Goal: Information Seeking & Learning: Obtain resource

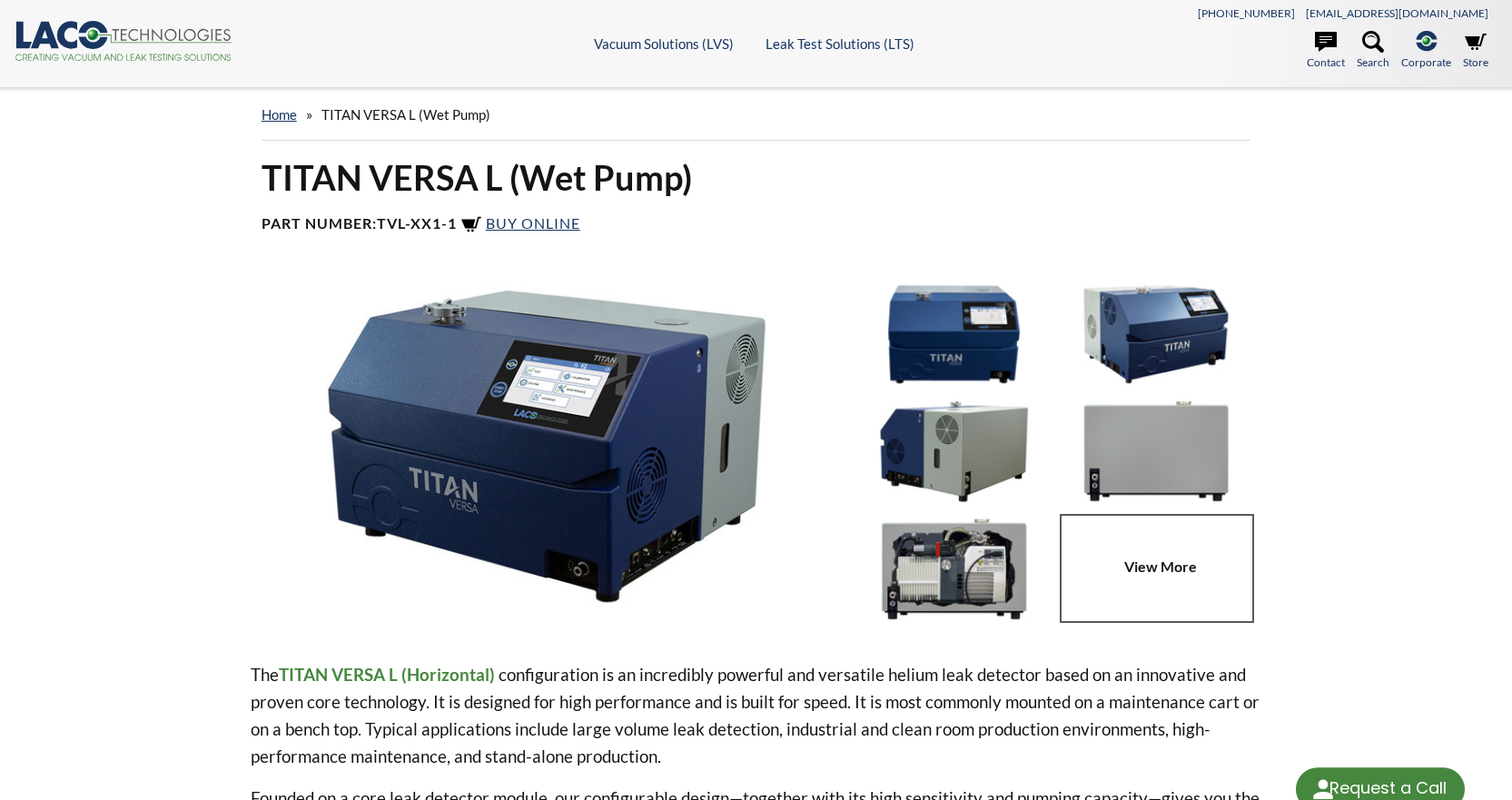
select select "Language Translate Widget"
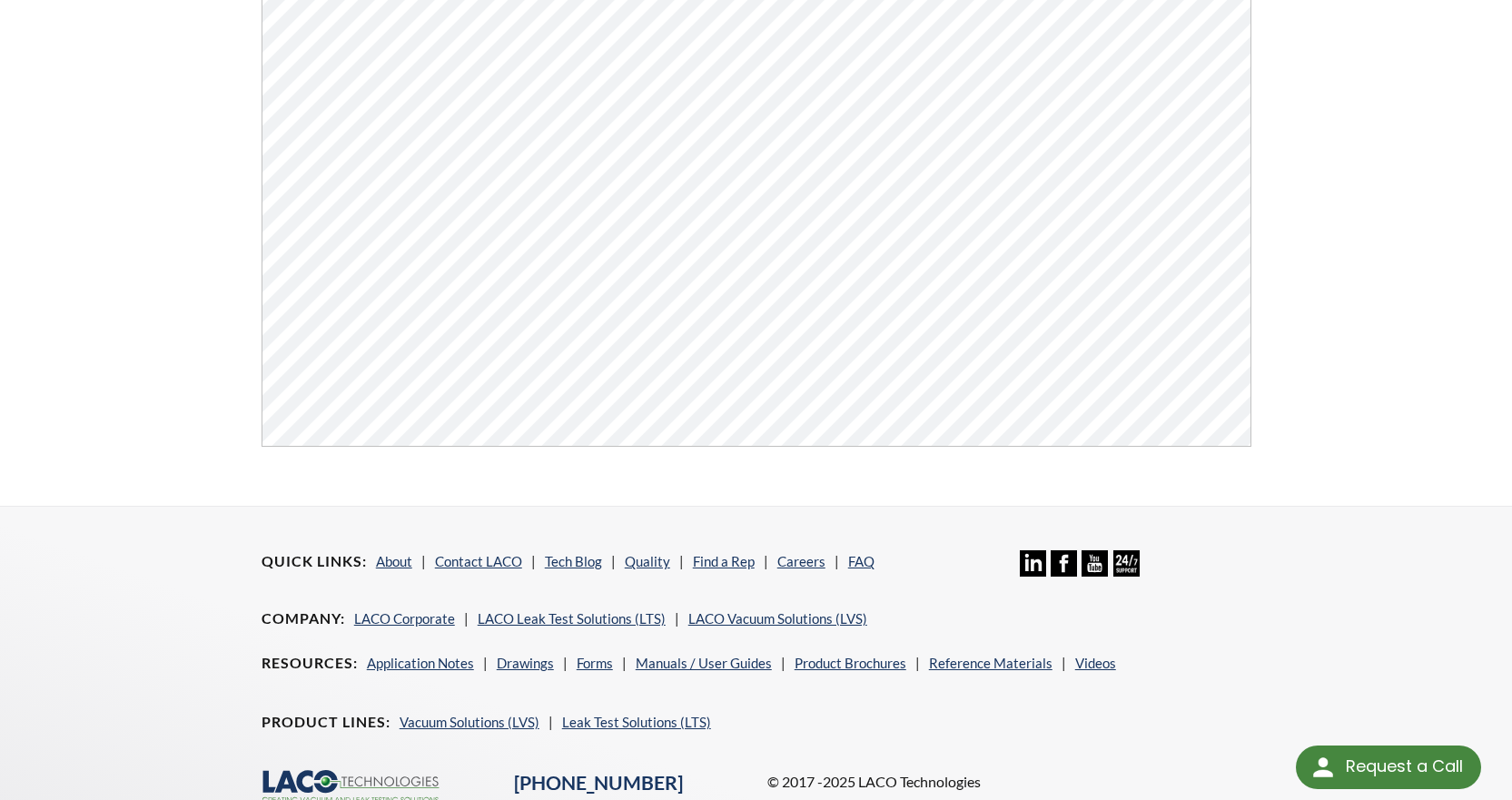
scroll to position [691, 0]
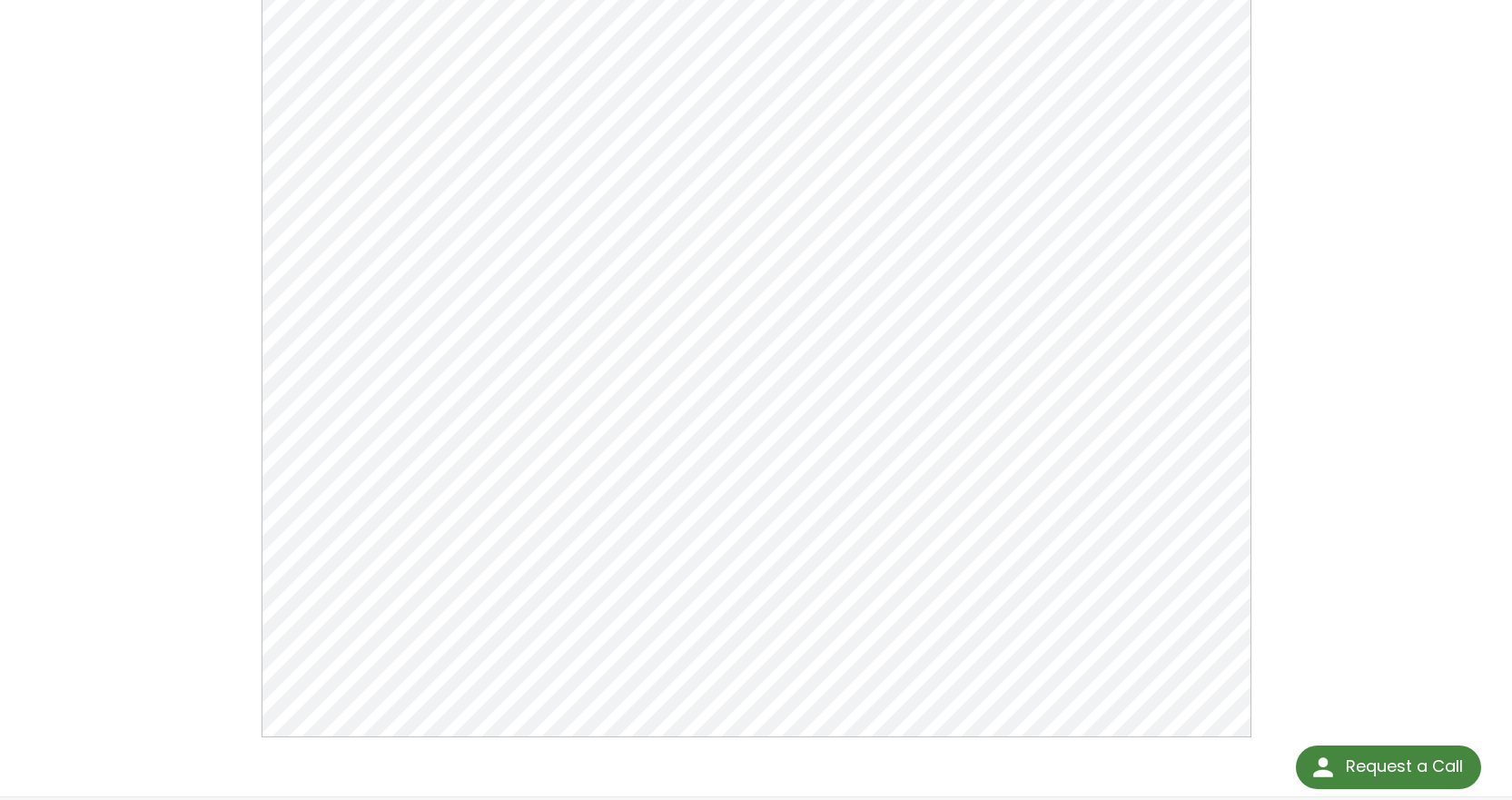
scroll to position [272, 0]
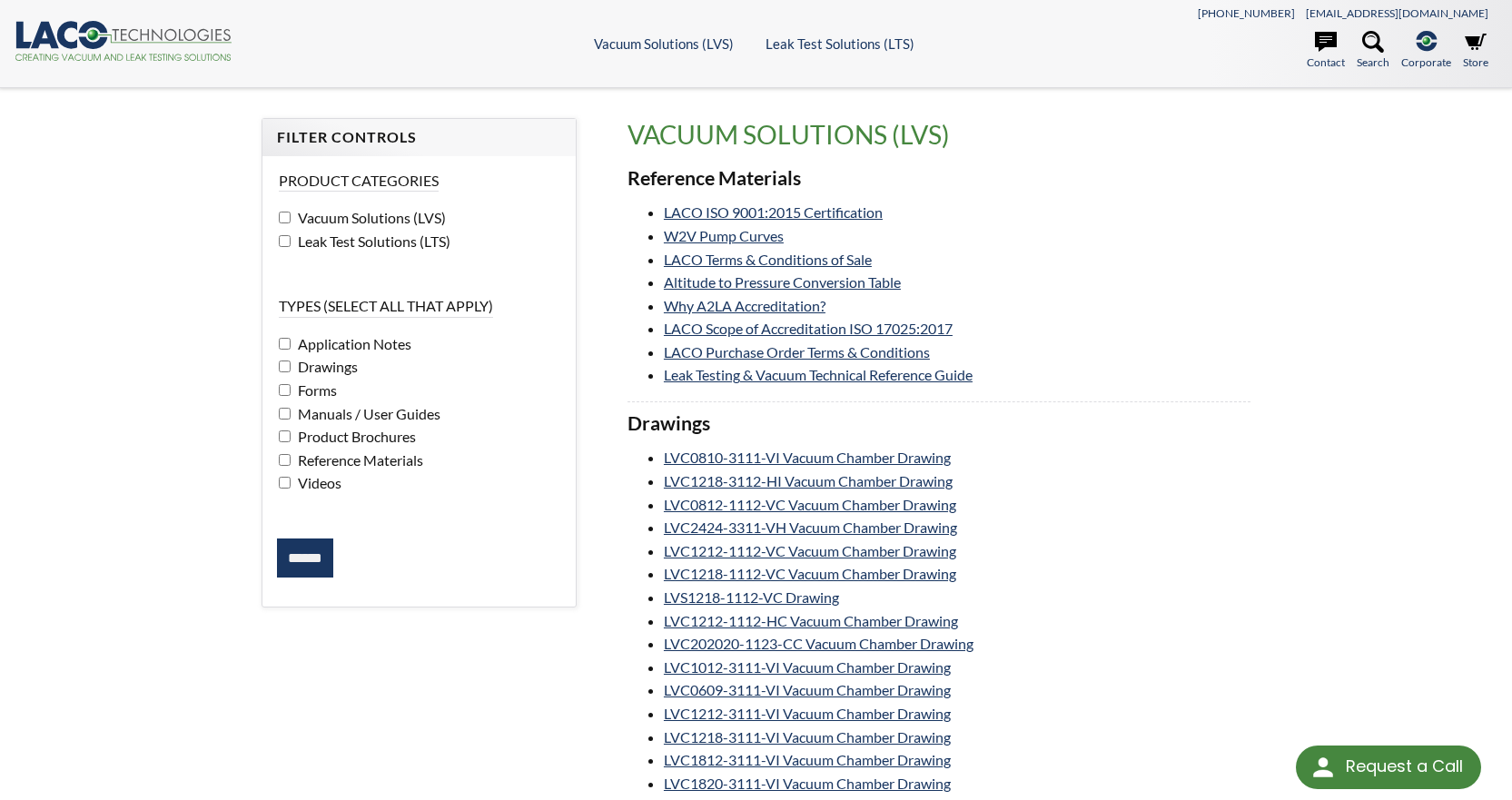
click at [416, 242] on span "Leak Test Solutions (LTS)" at bounding box center [371, 240] width 157 height 17
click at [319, 559] on input "******" at bounding box center [305, 558] width 56 height 40
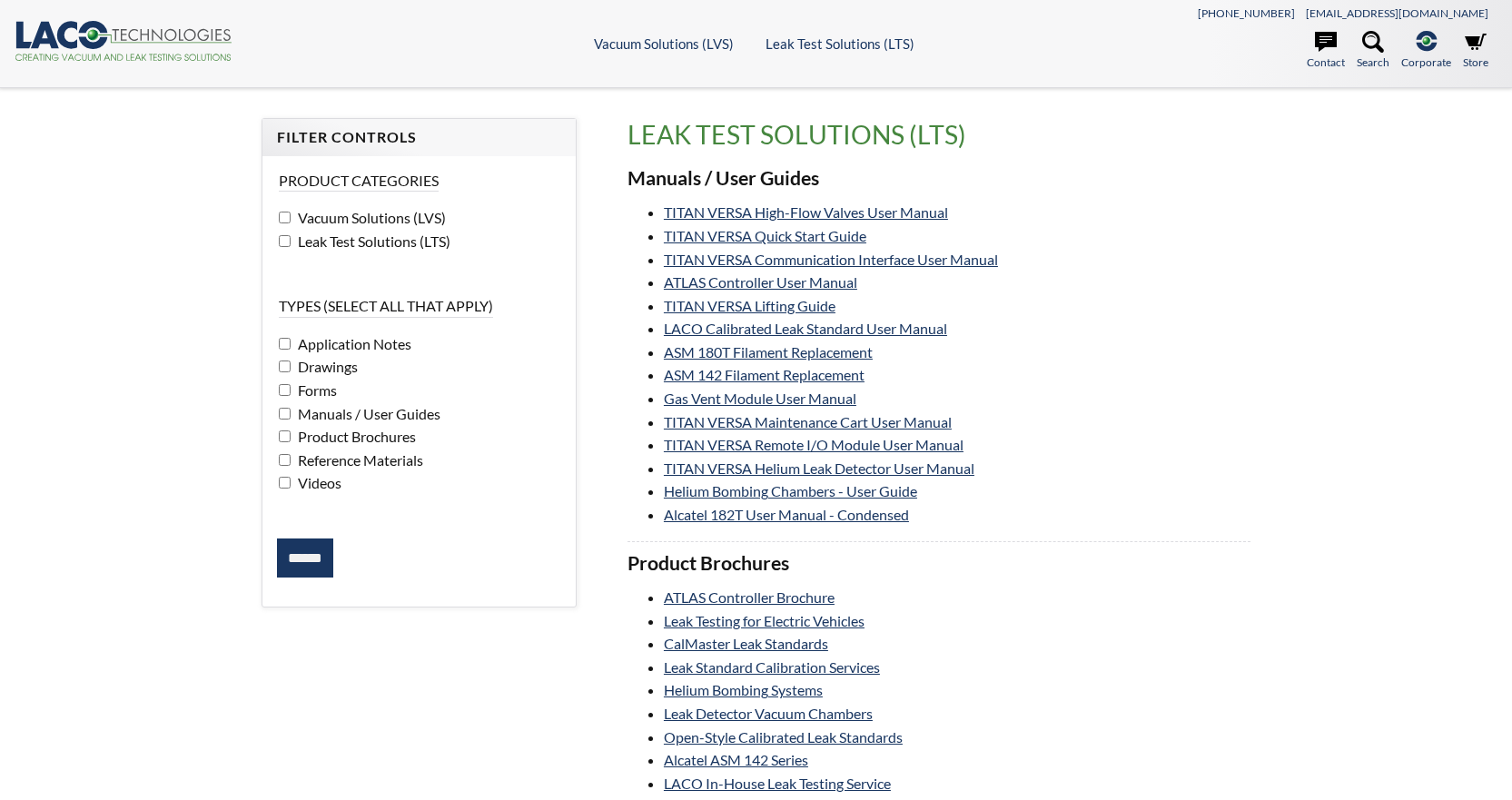
select select "Language Translate Widget"
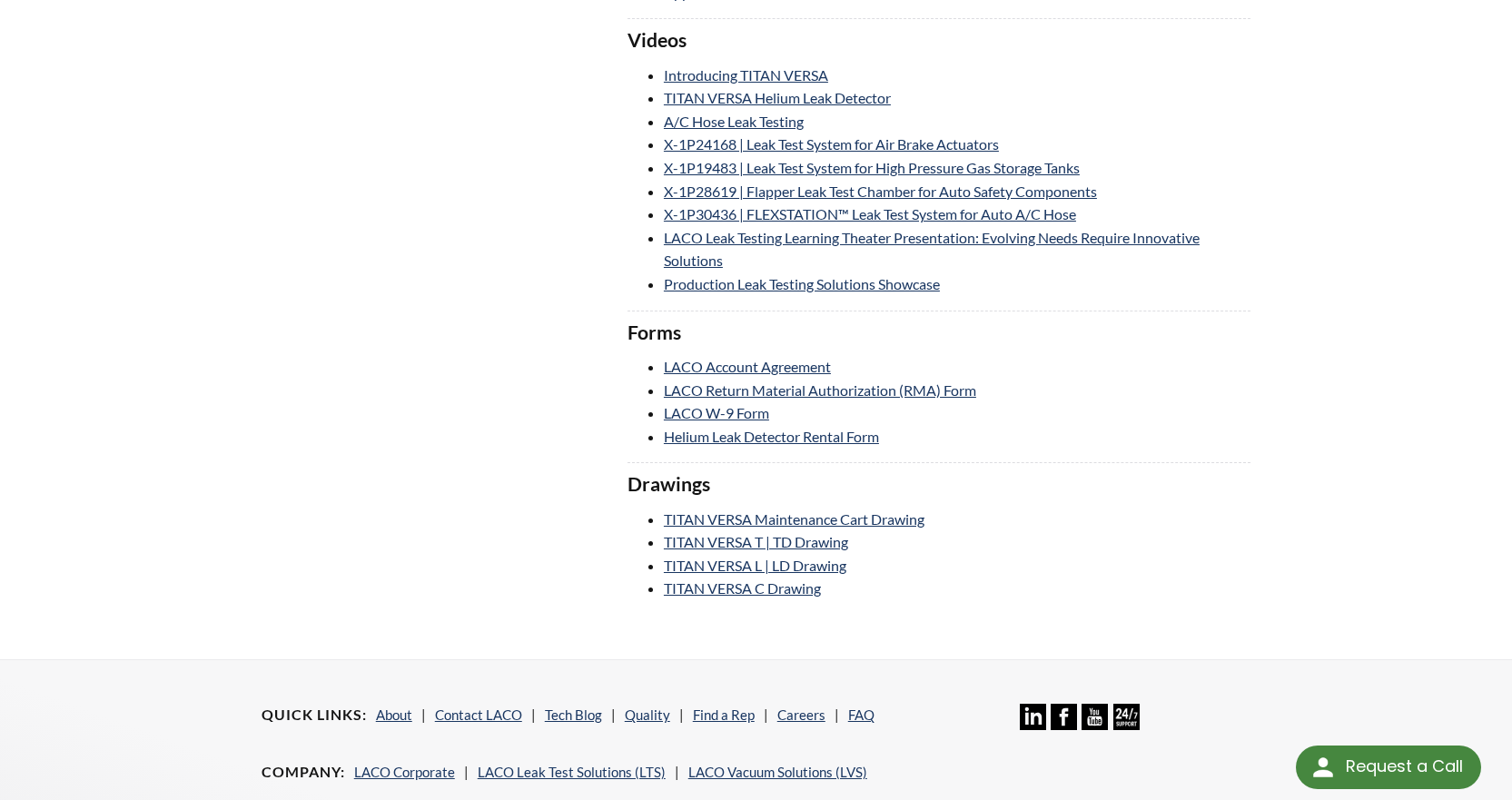
scroll to position [1907, 0]
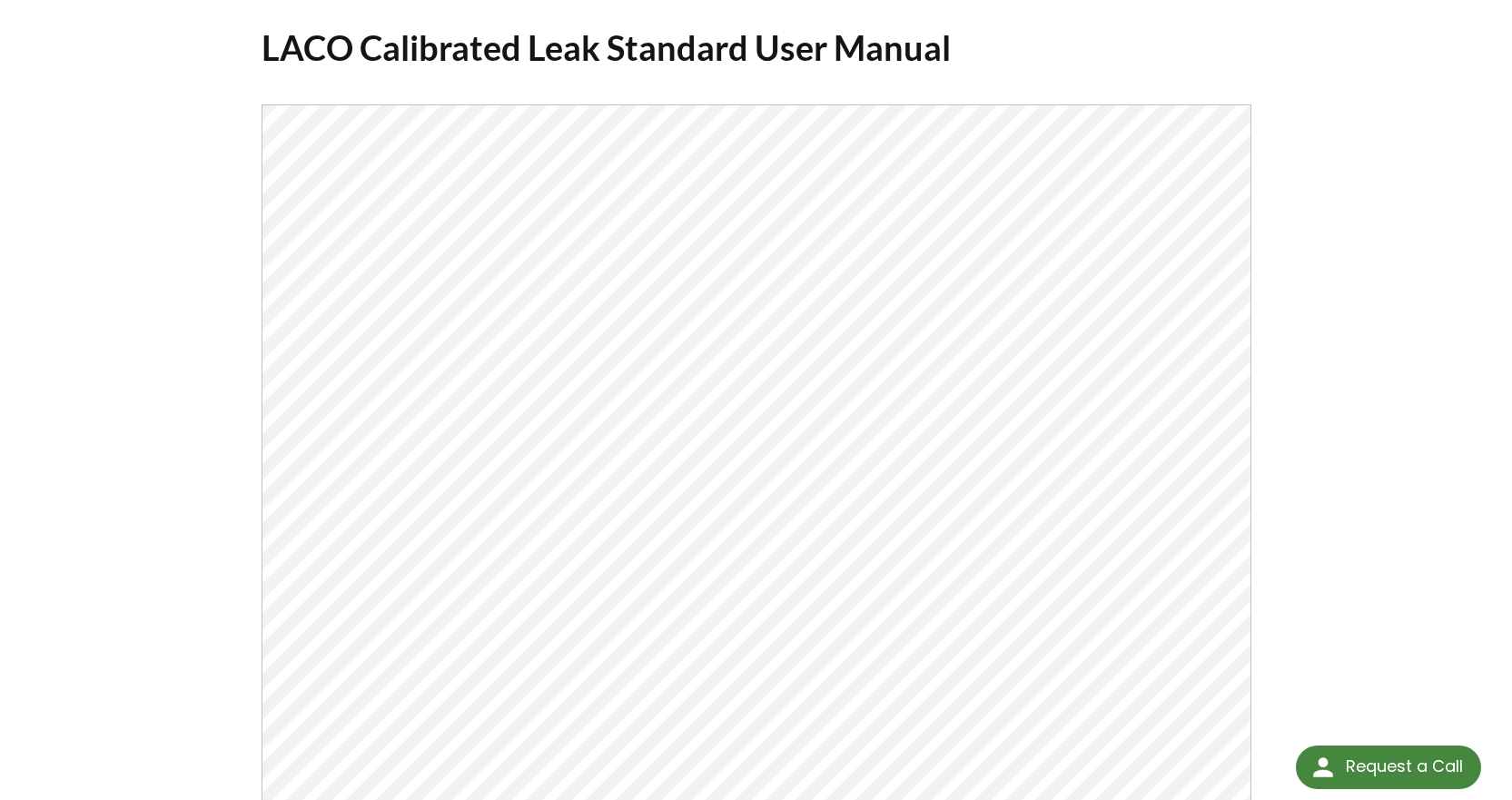
scroll to position [272, 0]
